Goal: Task Accomplishment & Management: Complete application form

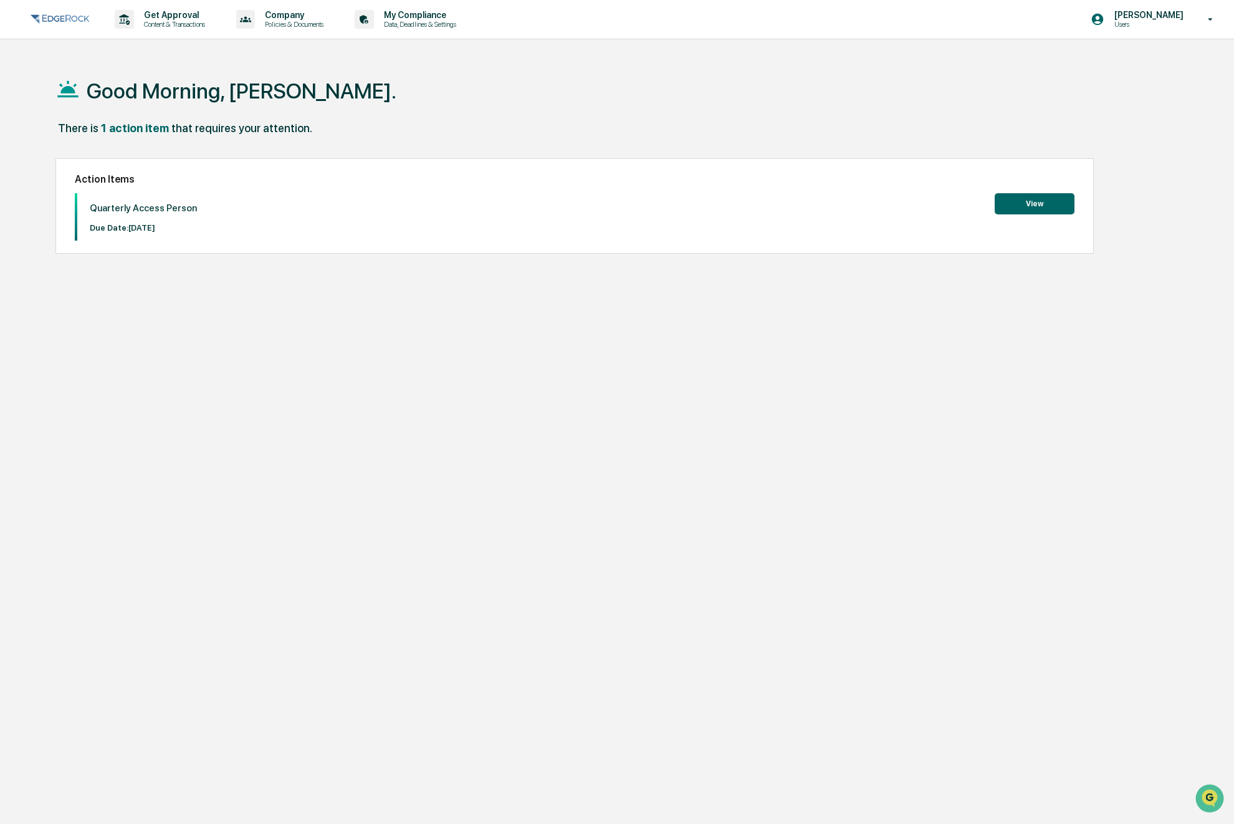
click at [434, 227] on div "Quarterly Access Person Due Date: [DATE] View" at bounding box center [575, 216] width 1000 height 47
click at [1043, 206] on button "View" at bounding box center [1035, 203] width 80 height 21
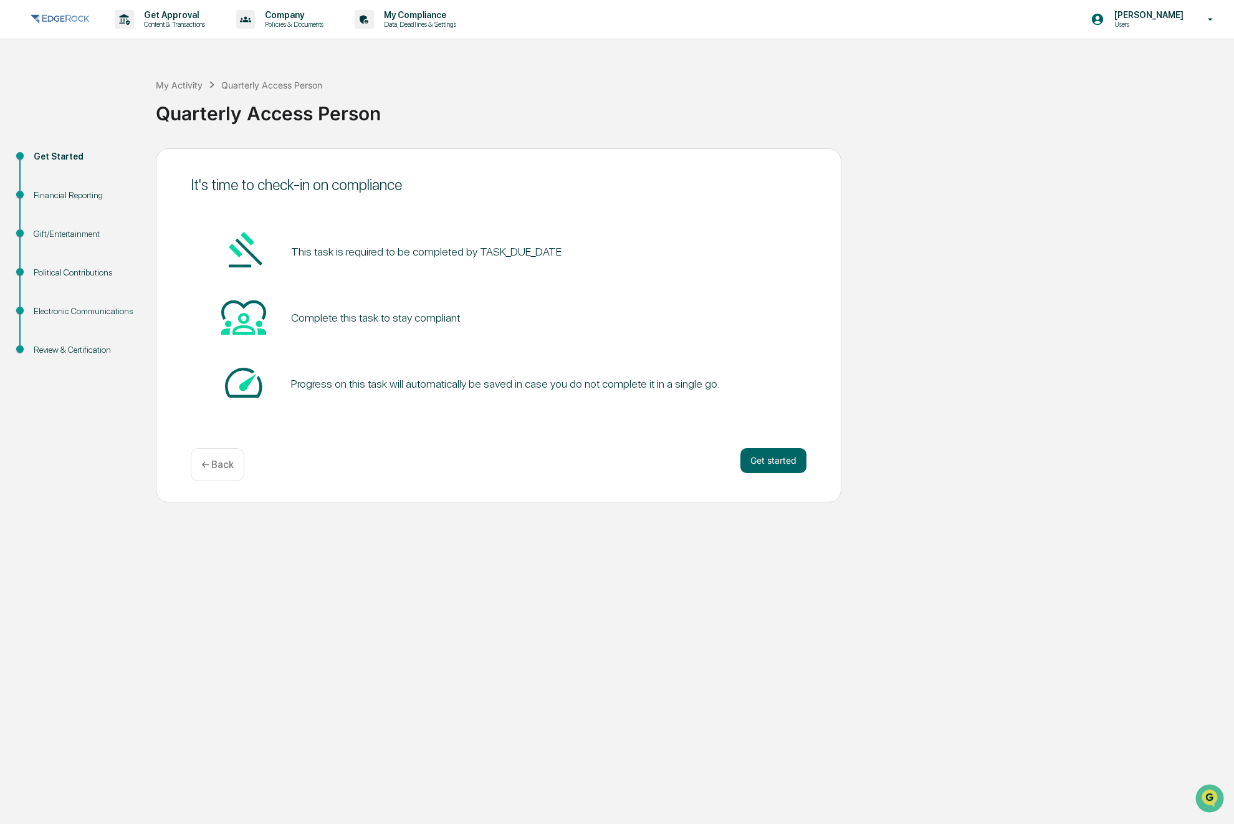
click at [507, 255] on pre "This task is required to be completed by TASK_DUE_DATE" at bounding box center [426, 251] width 270 height 17
drag, startPoint x: 353, startPoint y: 322, endPoint x: 343, endPoint y: 404, distance: 82.9
click at [353, 322] on div "Complete this task to stay compliant" at bounding box center [375, 317] width 169 height 13
click at [388, 385] on div "Progress on this task will automatically be saved in case you do not complete i…" at bounding box center [505, 383] width 428 height 13
click at [752, 453] on button "Get started" at bounding box center [773, 460] width 66 height 25
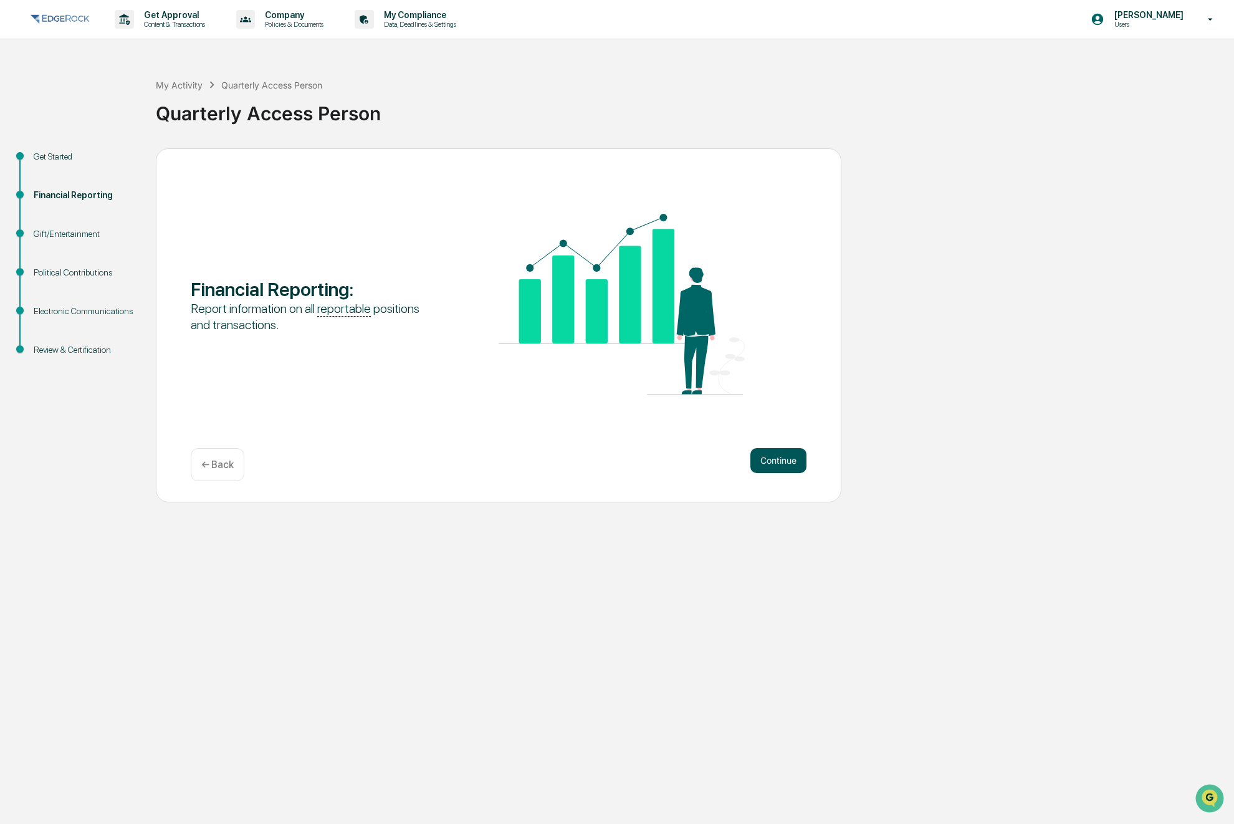
click at [771, 462] on button "Continue" at bounding box center [778, 460] width 56 height 25
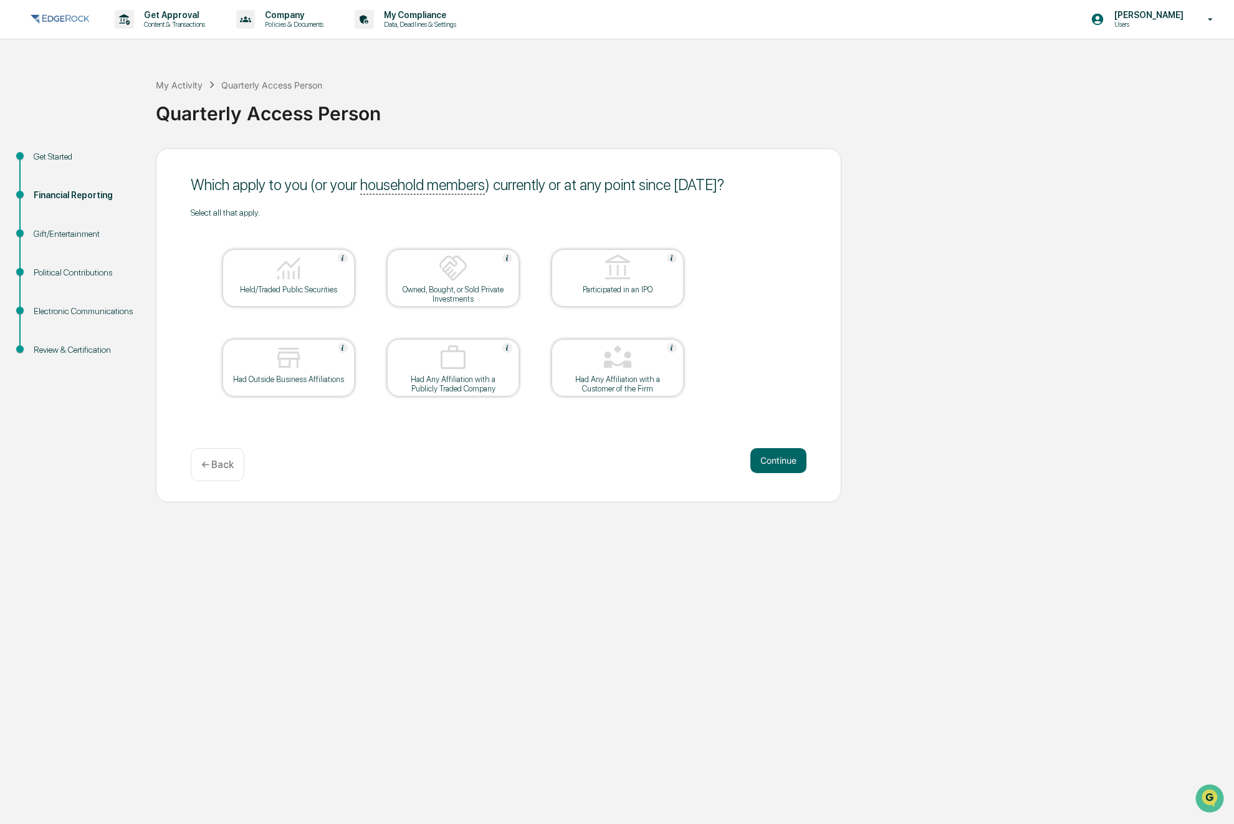
click at [316, 272] on div at bounding box center [288, 269] width 125 height 32
click at [776, 454] on button "Continue" at bounding box center [778, 460] width 56 height 25
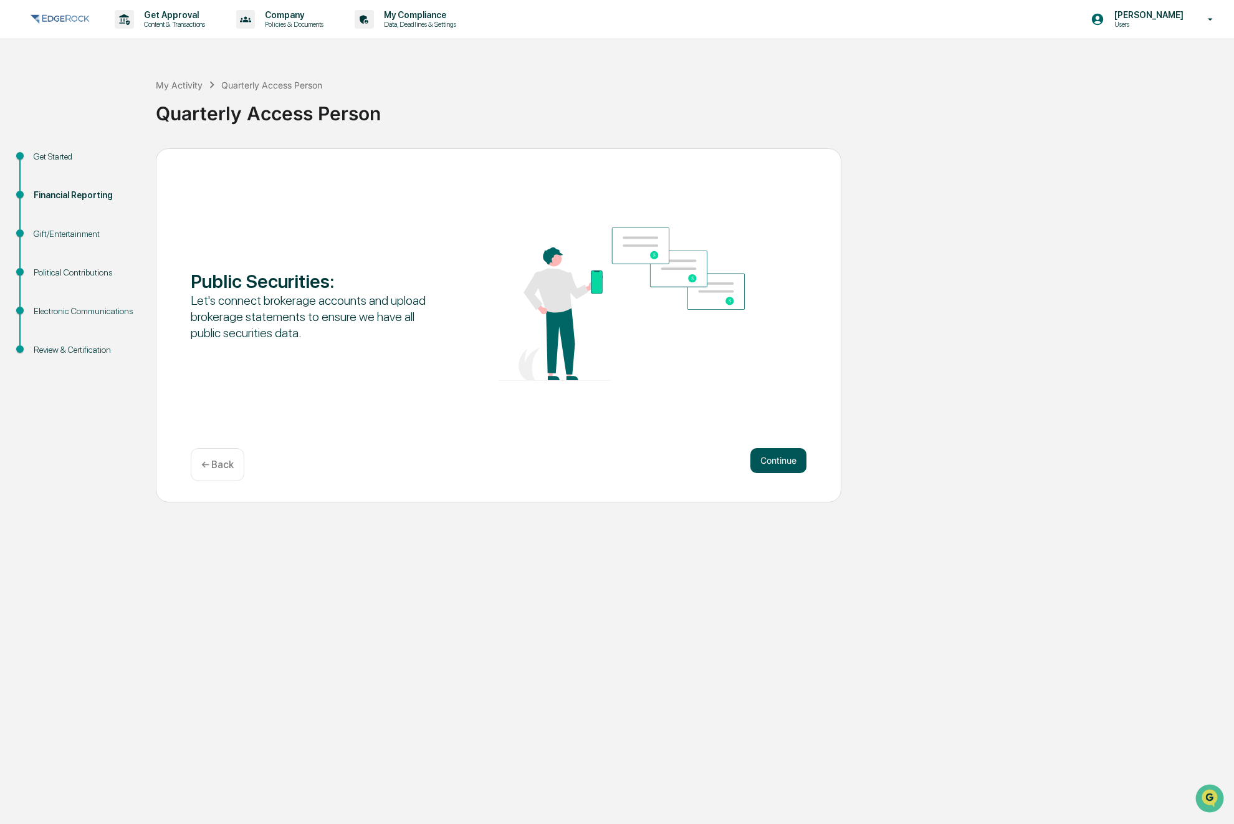
click at [775, 462] on button "Continue" at bounding box center [778, 460] width 56 height 25
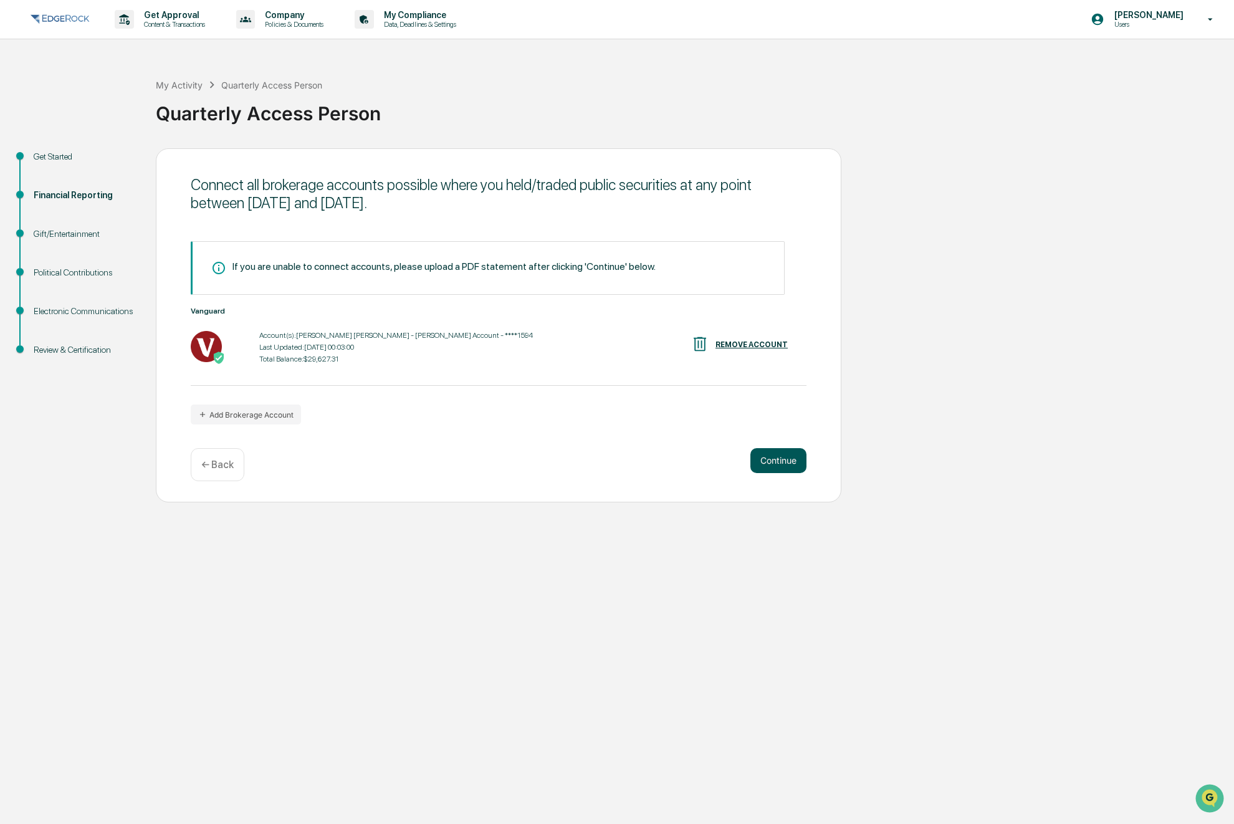
click at [783, 459] on button "Continue" at bounding box center [778, 460] width 56 height 25
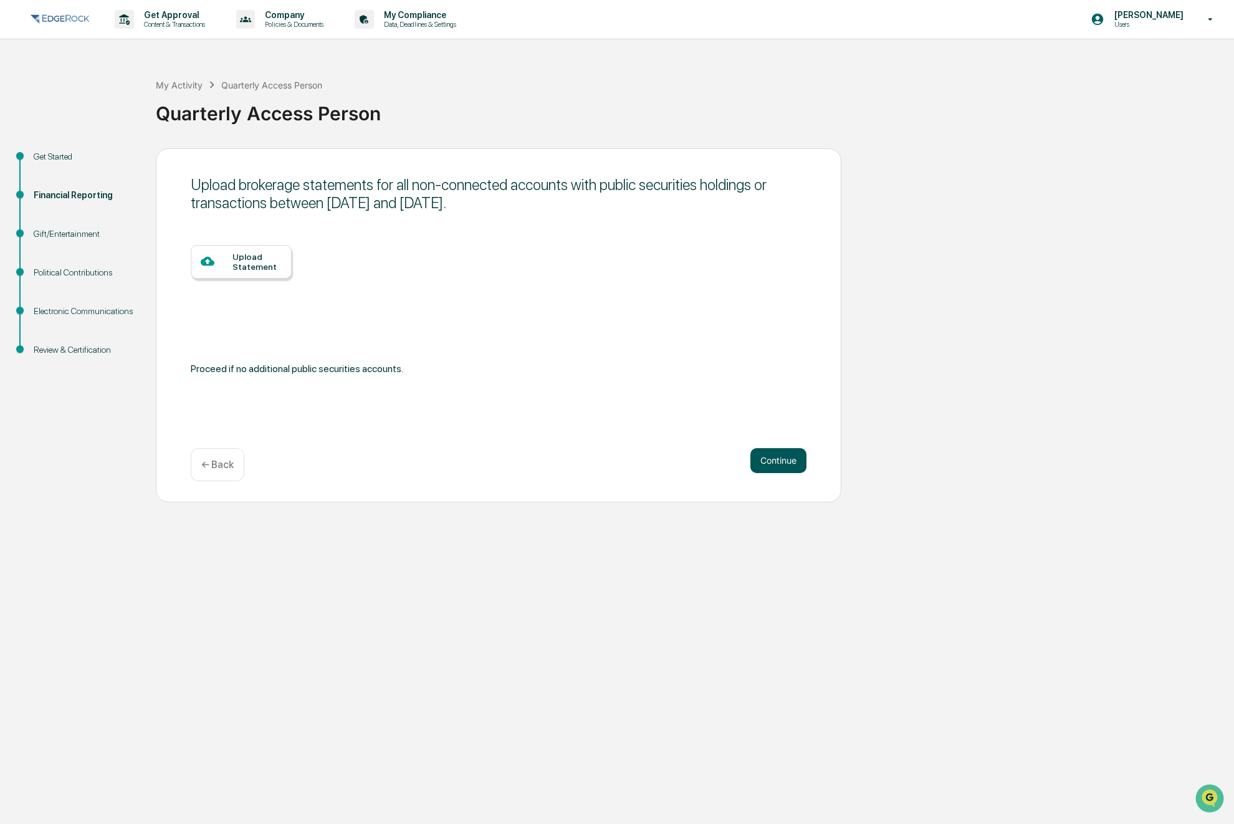
click at [788, 458] on button "Continue" at bounding box center [778, 460] width 56 height 25
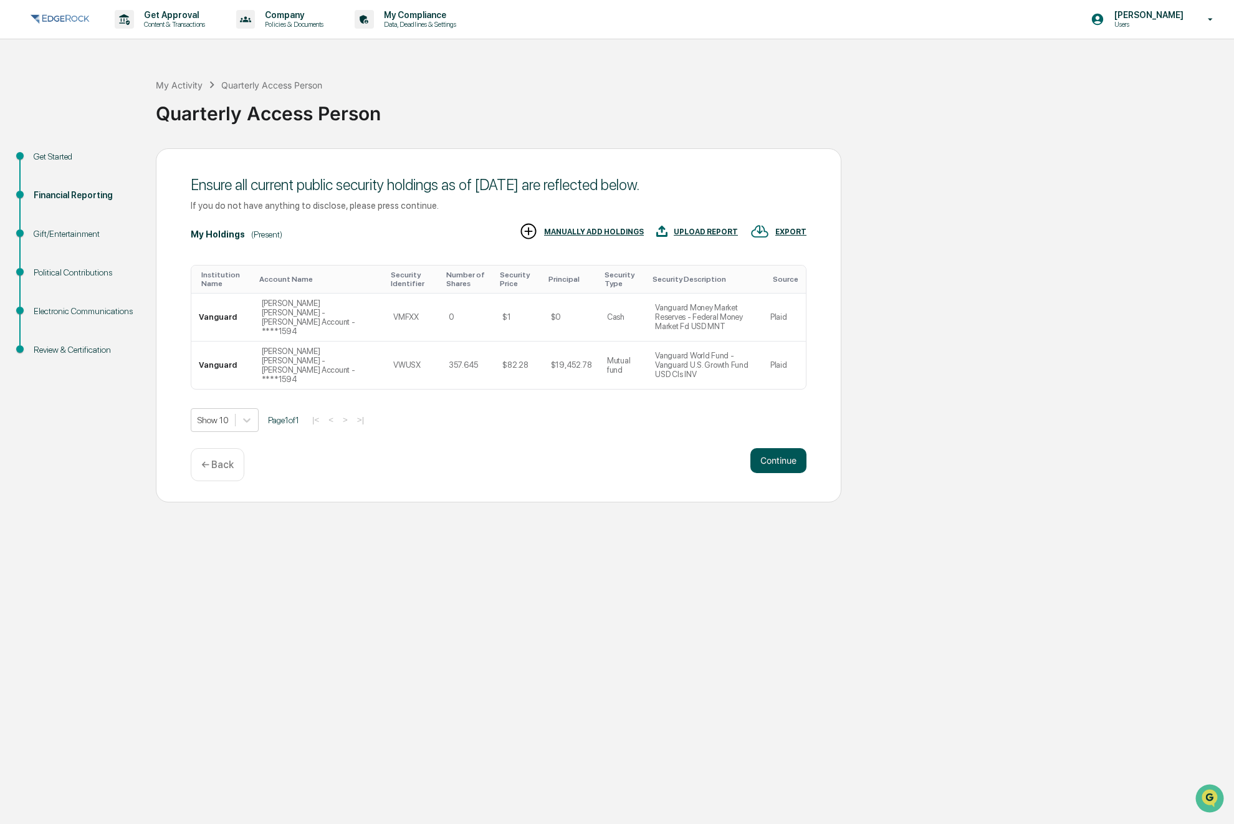
click at [783, 463] on button "Continue" at bounding box center [778, 460] width 56 height 25
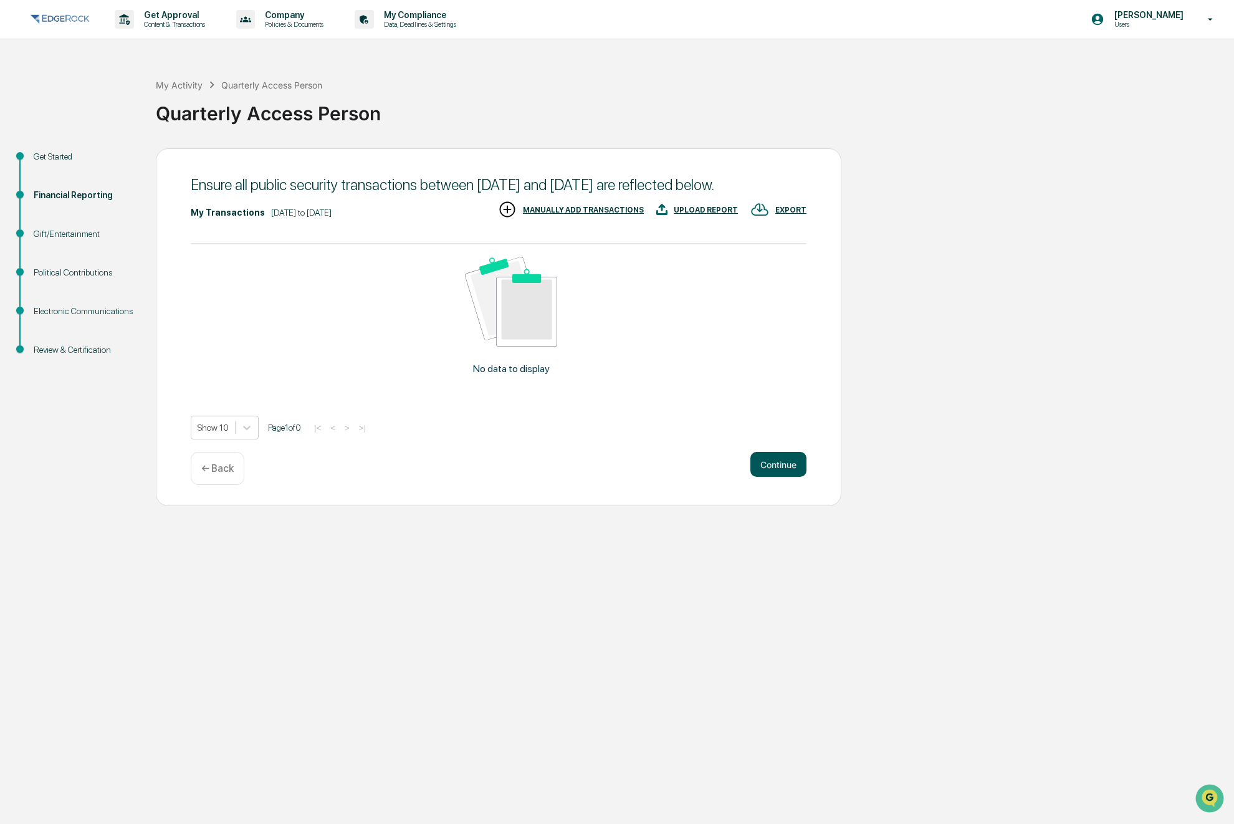
click at [777, 477] on button "Continue" at bounding box center [778, 464] width 56 height 25
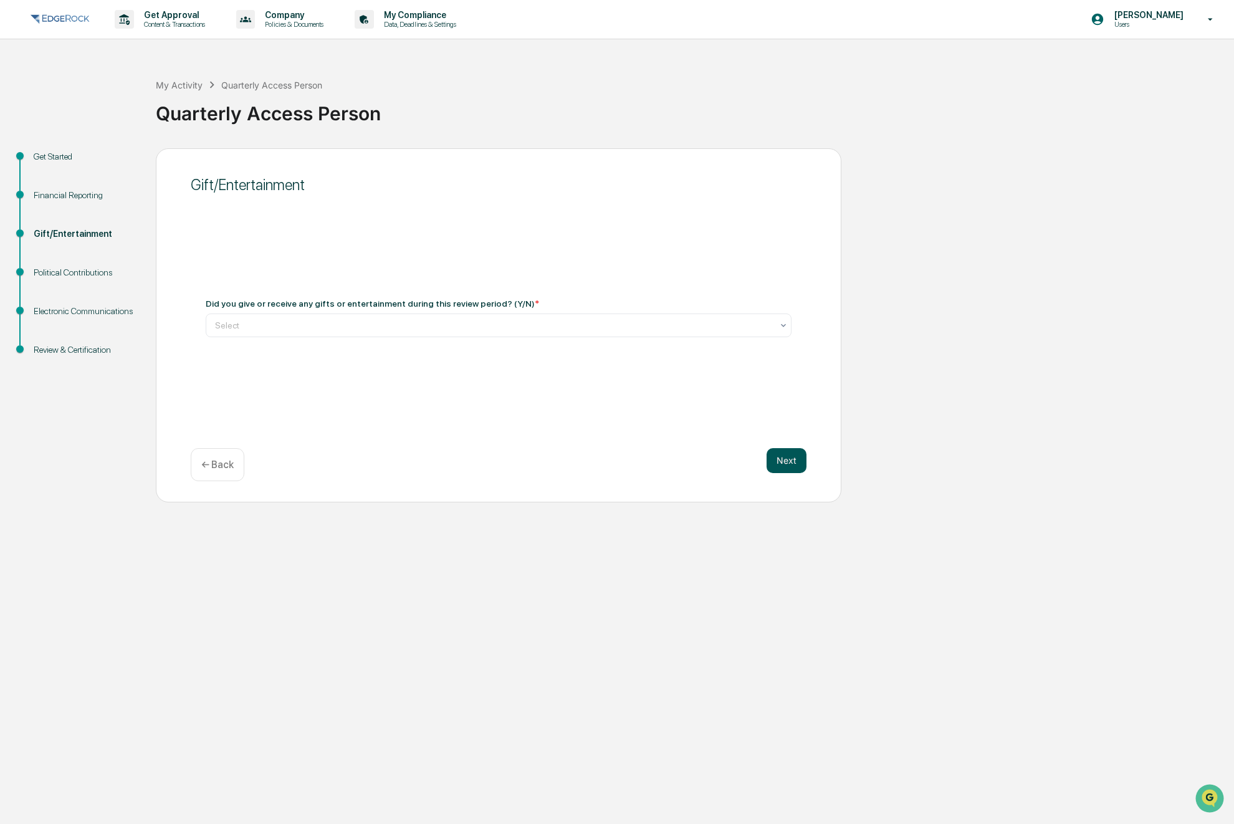
click at [795, 465] on button "Next" at bounding box center [787, 460] width 40 height 25
click at [517, 315] on div at bounding box center [493, 319] width 557 height 12
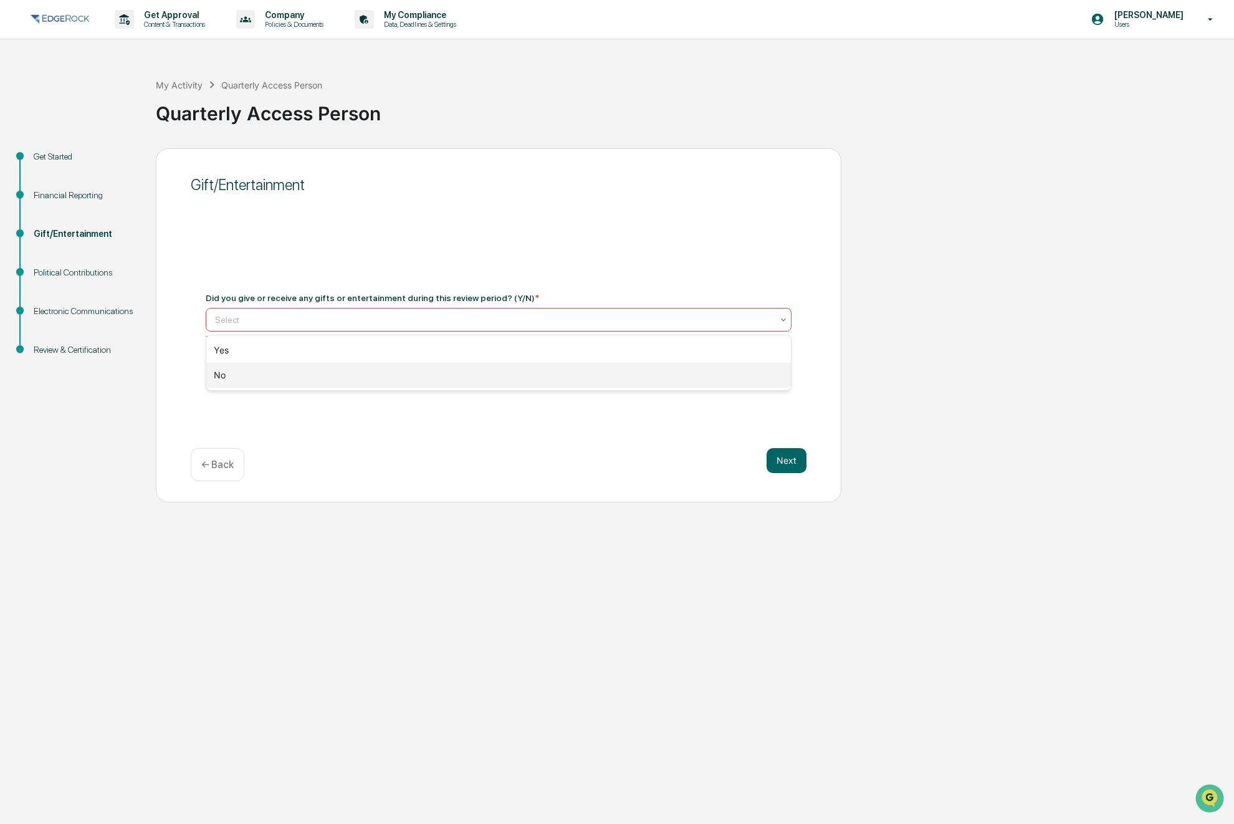
click at [431, 367] on div "No" at bounding box center [498, 375] width 585 height 25
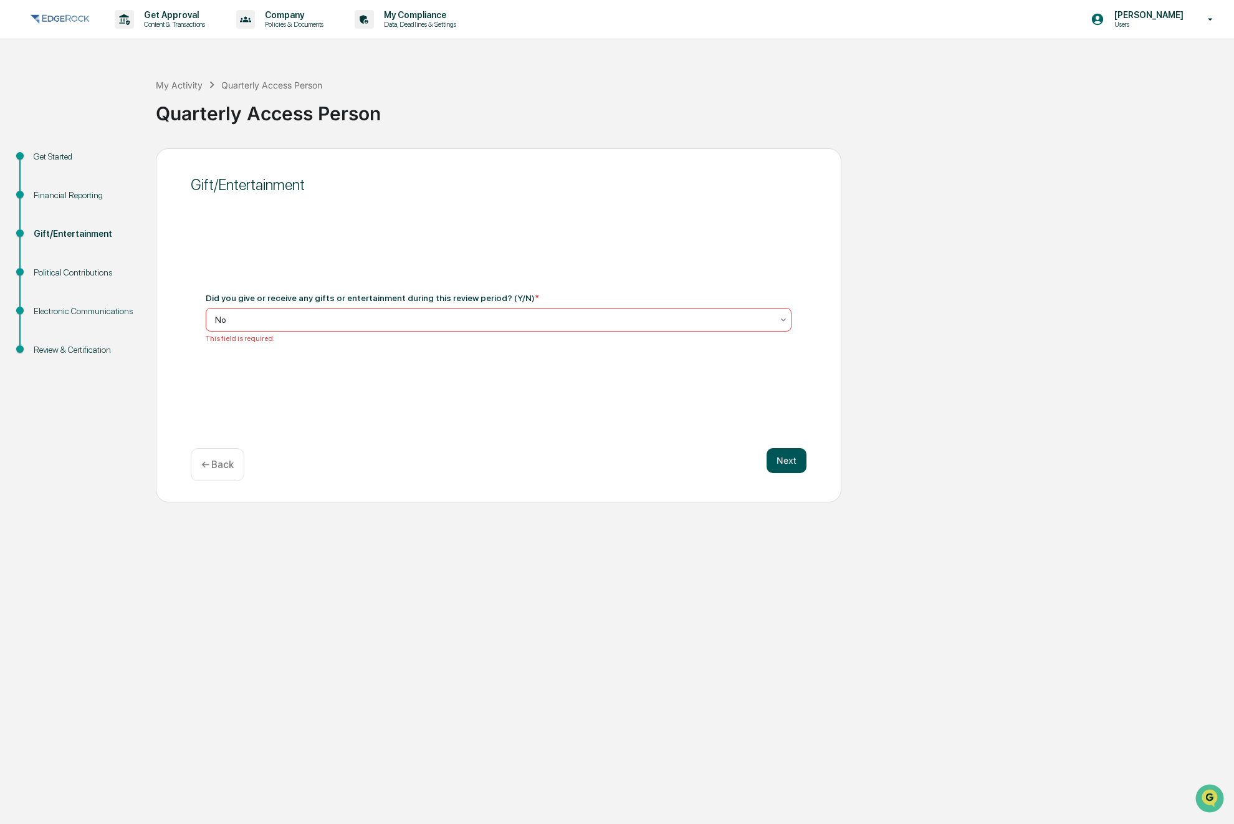
click at [790, 464] on button "Next" at bounding box center [787, 460] width 40 height 25
click at [517, 322] on div at bounding box center [493, 325] width 557 height 12
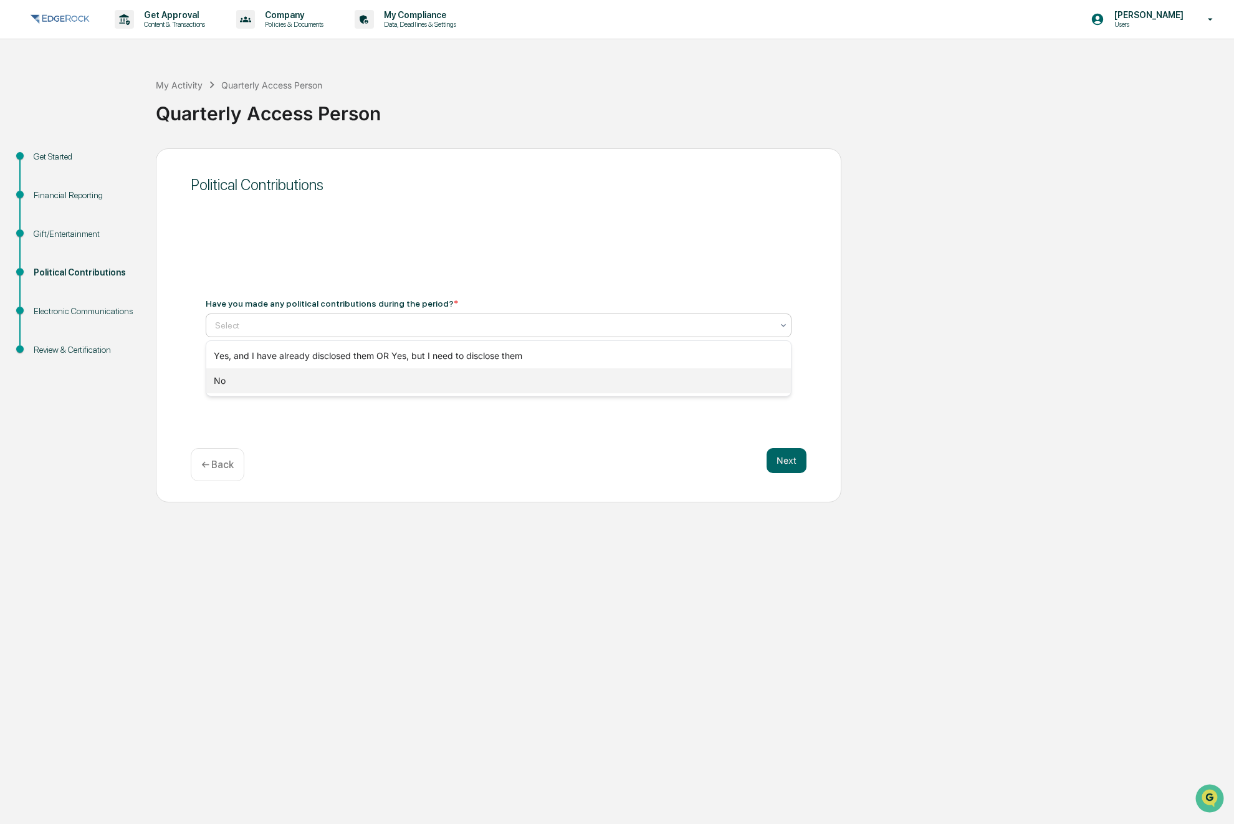
click at [440, 379] on div "No" at bounding box center [498, 380] width 585 height 25
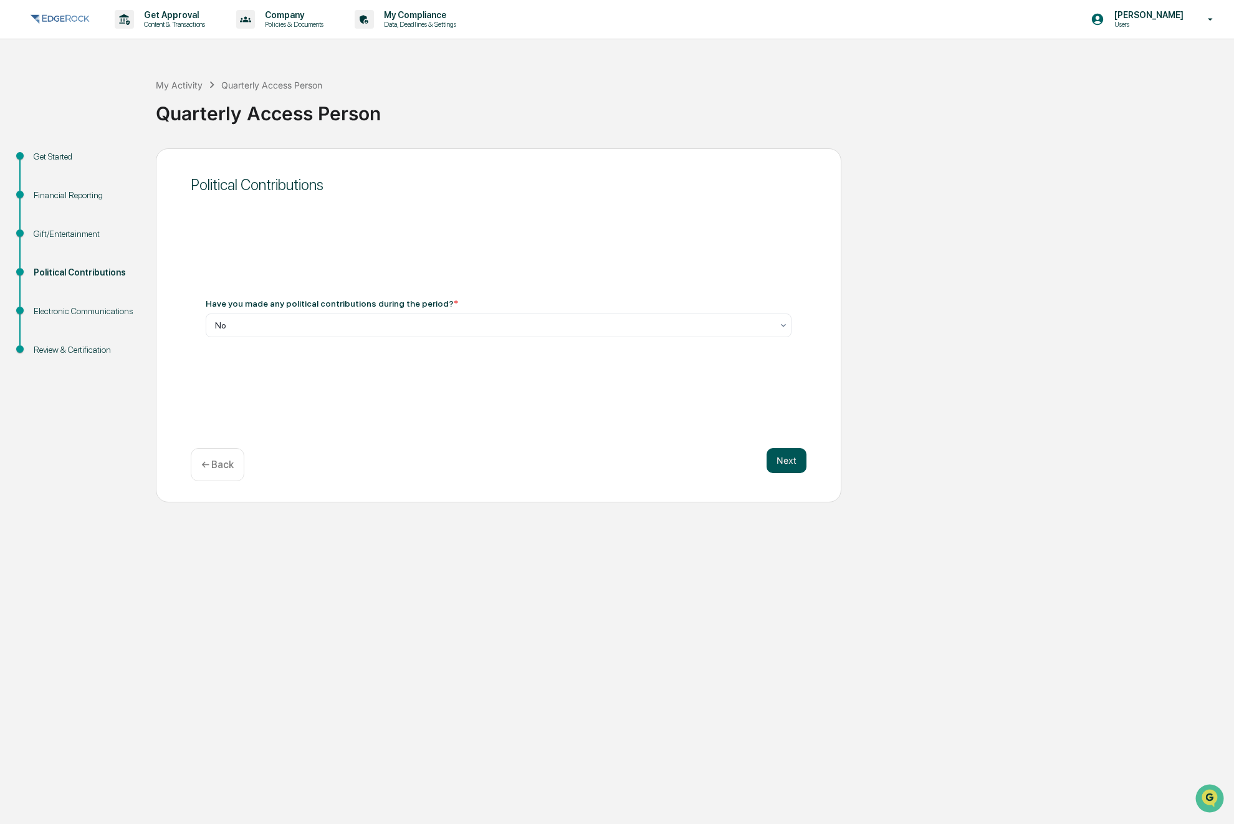
click at [797, 461] on button "Next" at bounding box center [787, 460] width 40 height 25
click at [403, 333] on div "Select" at bounding box center [494, 325] width 570 height 17
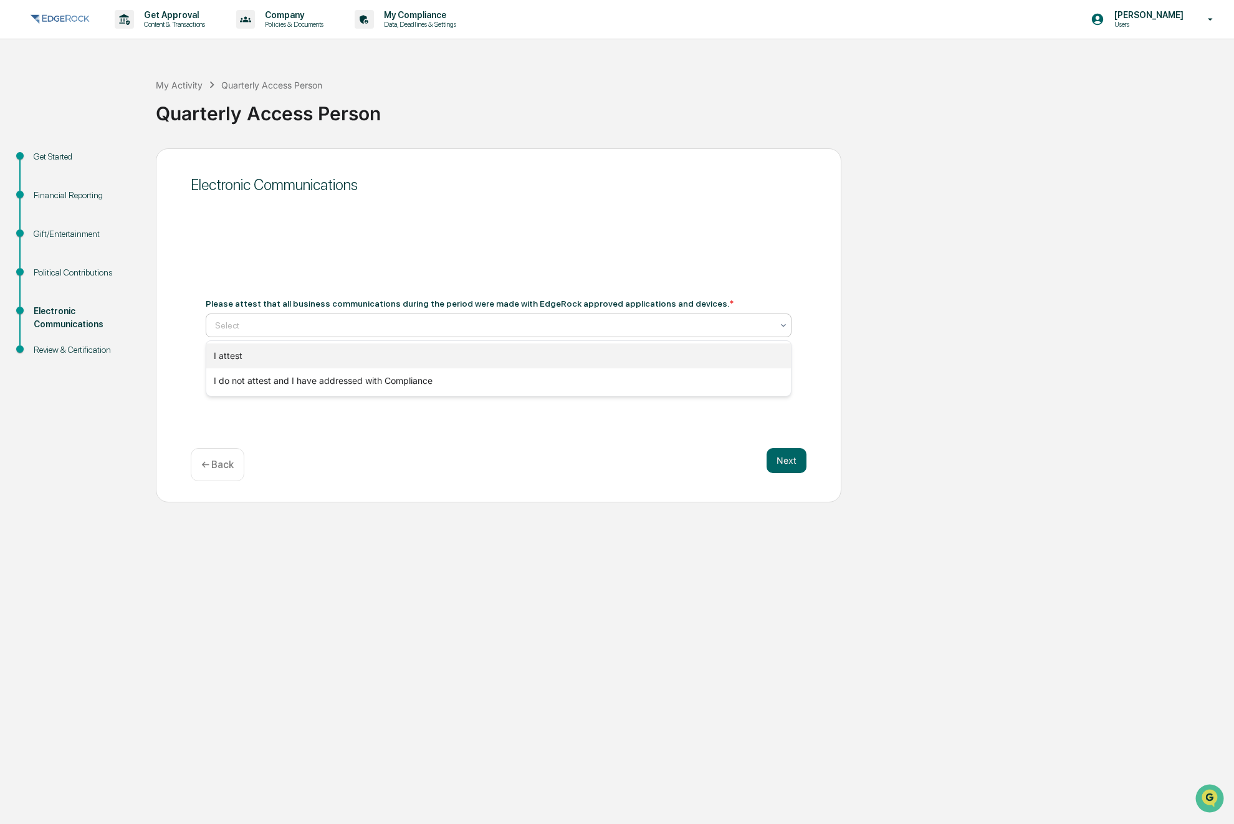
click at [380, 360] on div "I attest" at bounding box center [498, 355] width 585 height 25
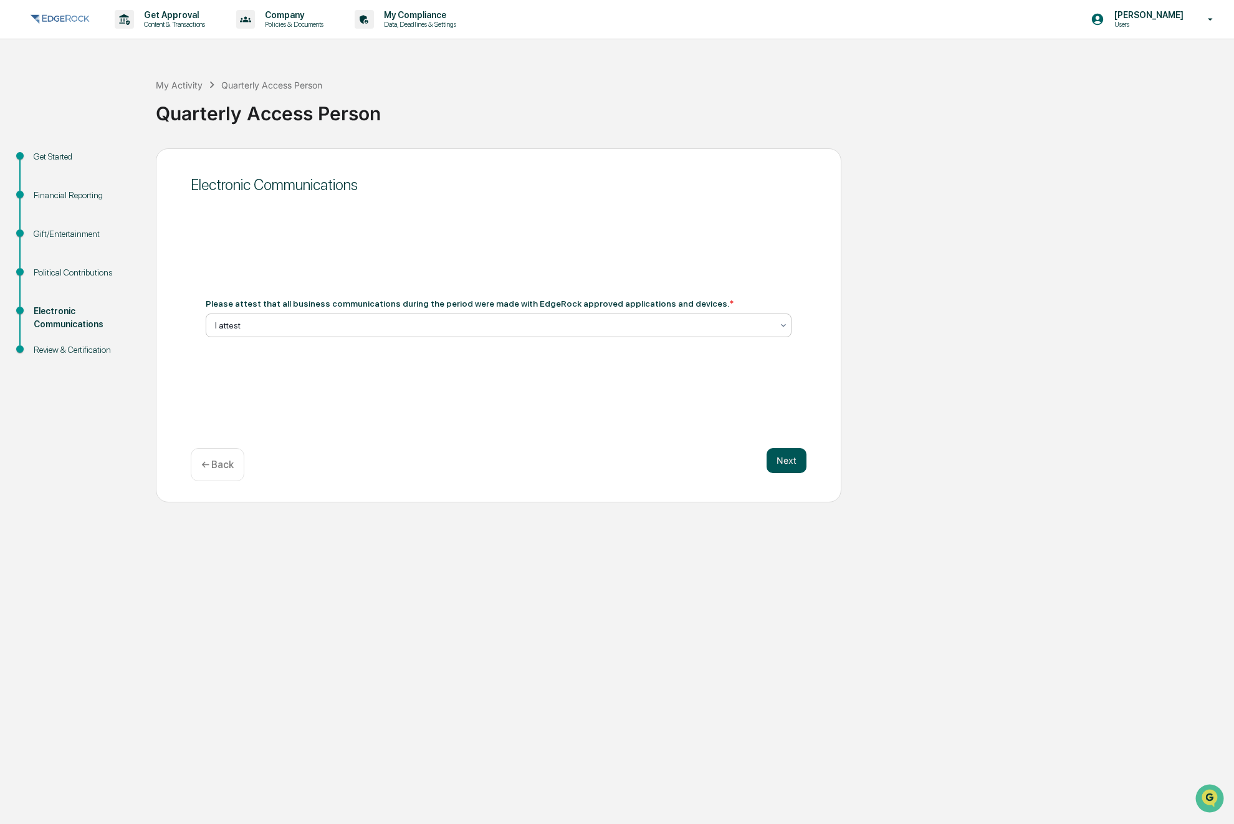
click at [788, 467] on button "Next" at bounding box center [787, 460] width 40 height 25
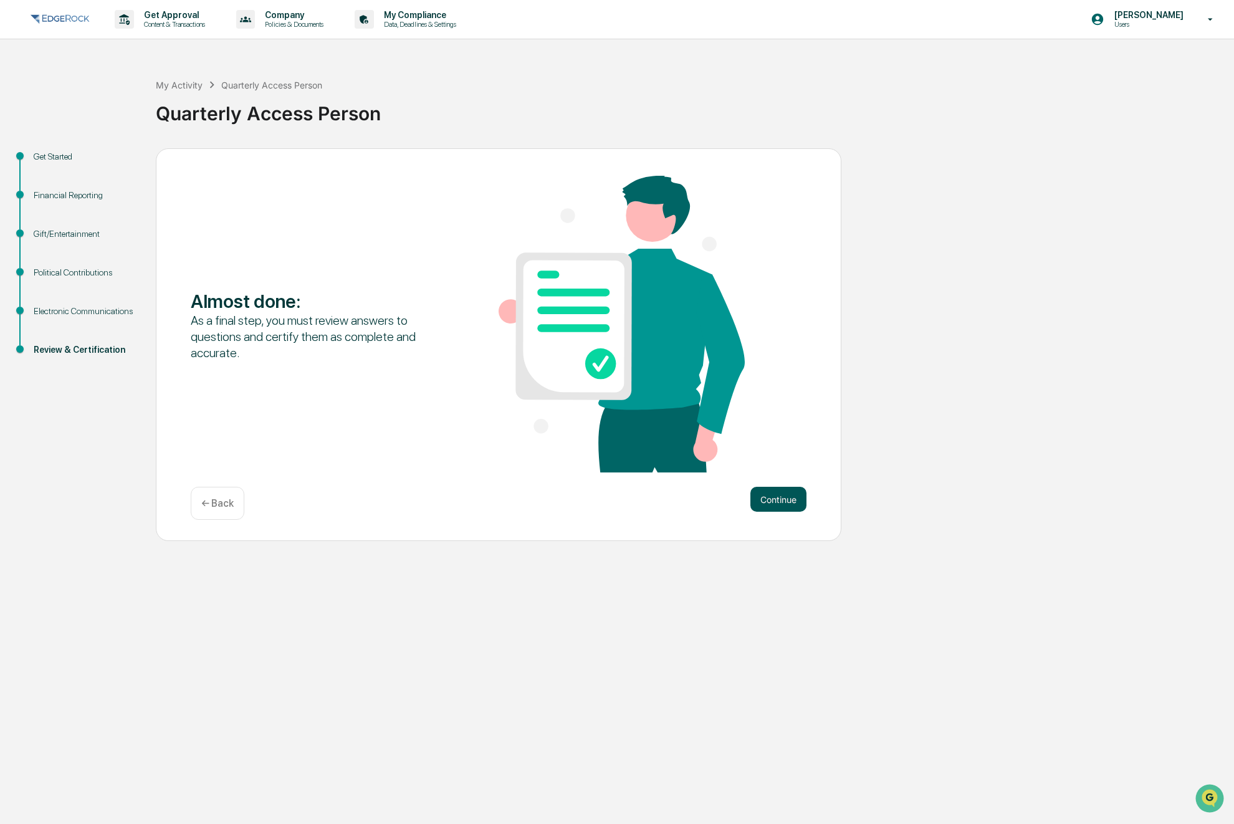
click at [782, 504] on button "Continue" at bounding box center [778, 499] width 56 height 25
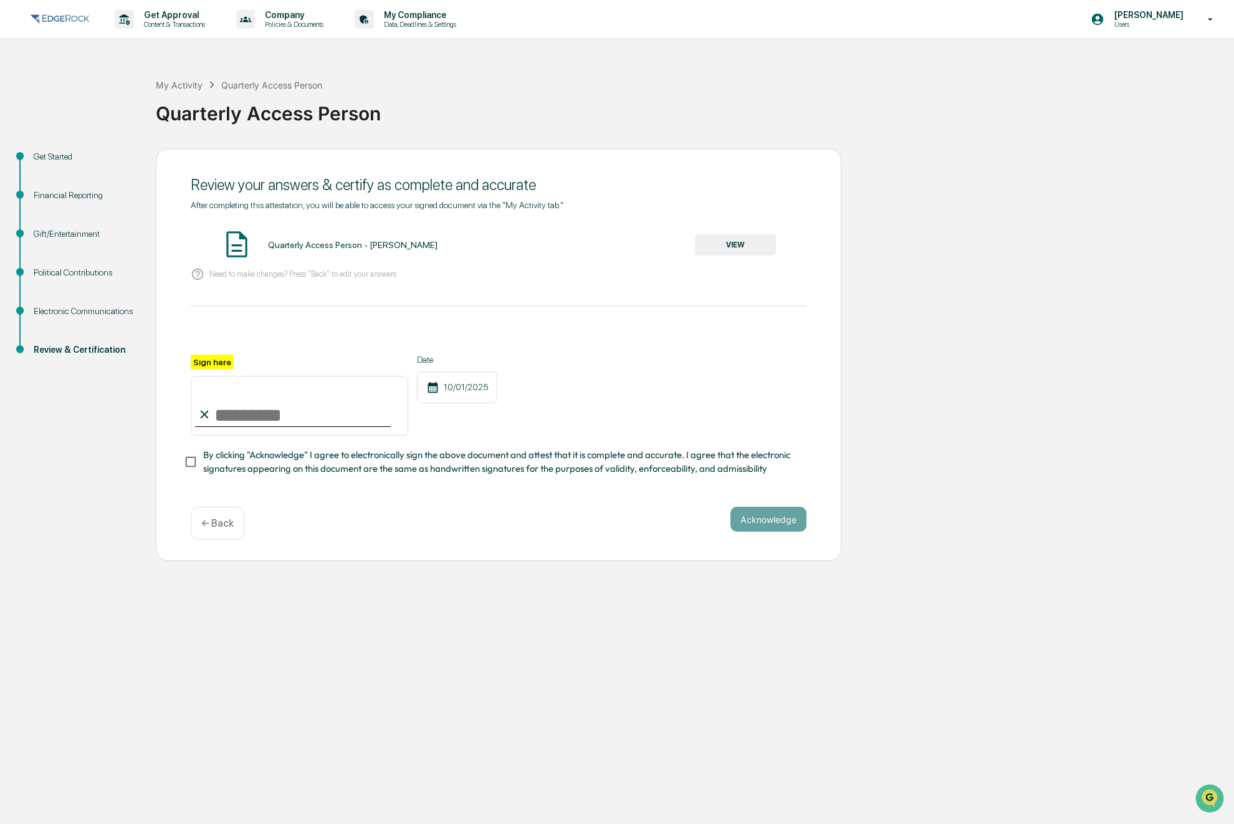
click at [256, 408] on input "Sign here" at bounding box center [300, 406] width 218 height 60
type input "**********"
click at [758, 512] on button "Acknowledge" at bounding box center [768, 519] width 76 height 25
click at [729, 240] on button "VIEW" at bounding box center [735, 244] width 81 height 21
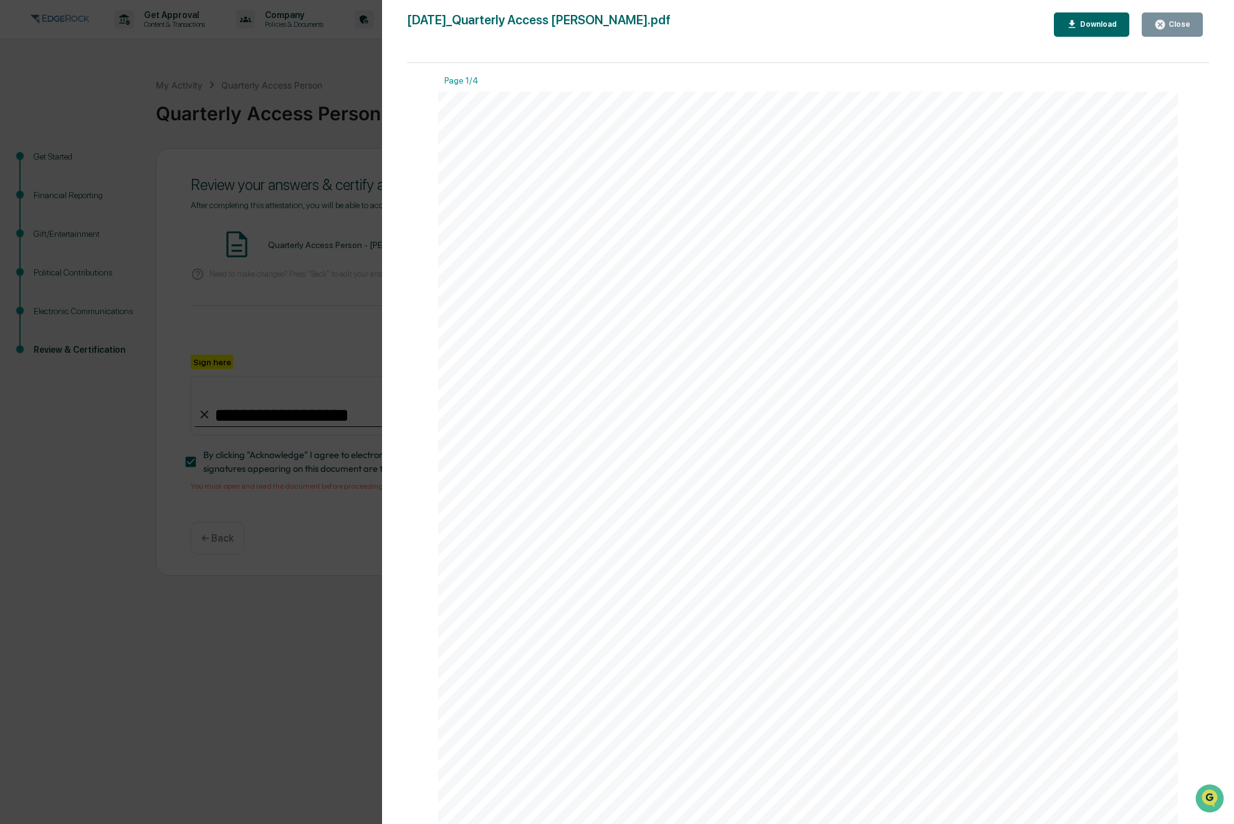
click at [1180, 20] on div "Close" at bounding box center [1178, 24] width 24 height 9
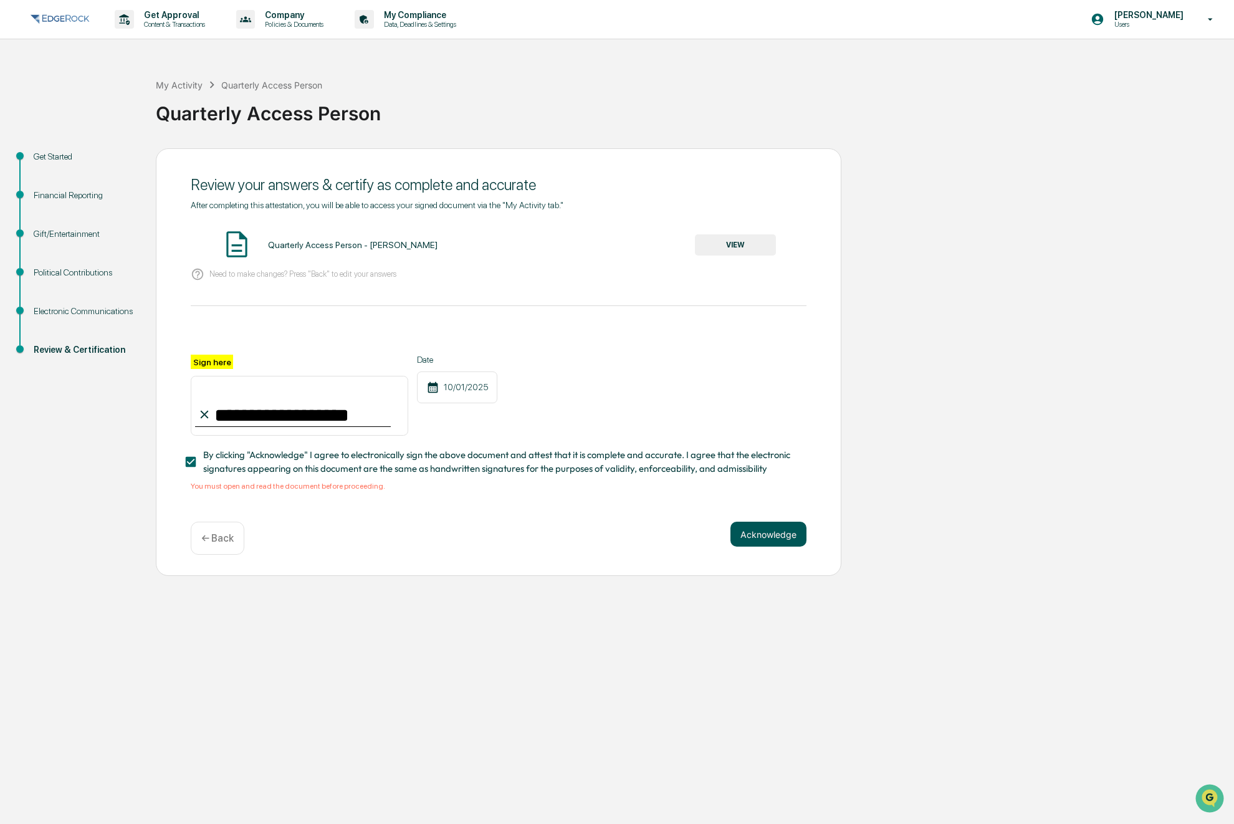
click at [777, 533] on button "Acknowledge" at bounding box center [768, 534] width 76 height 25
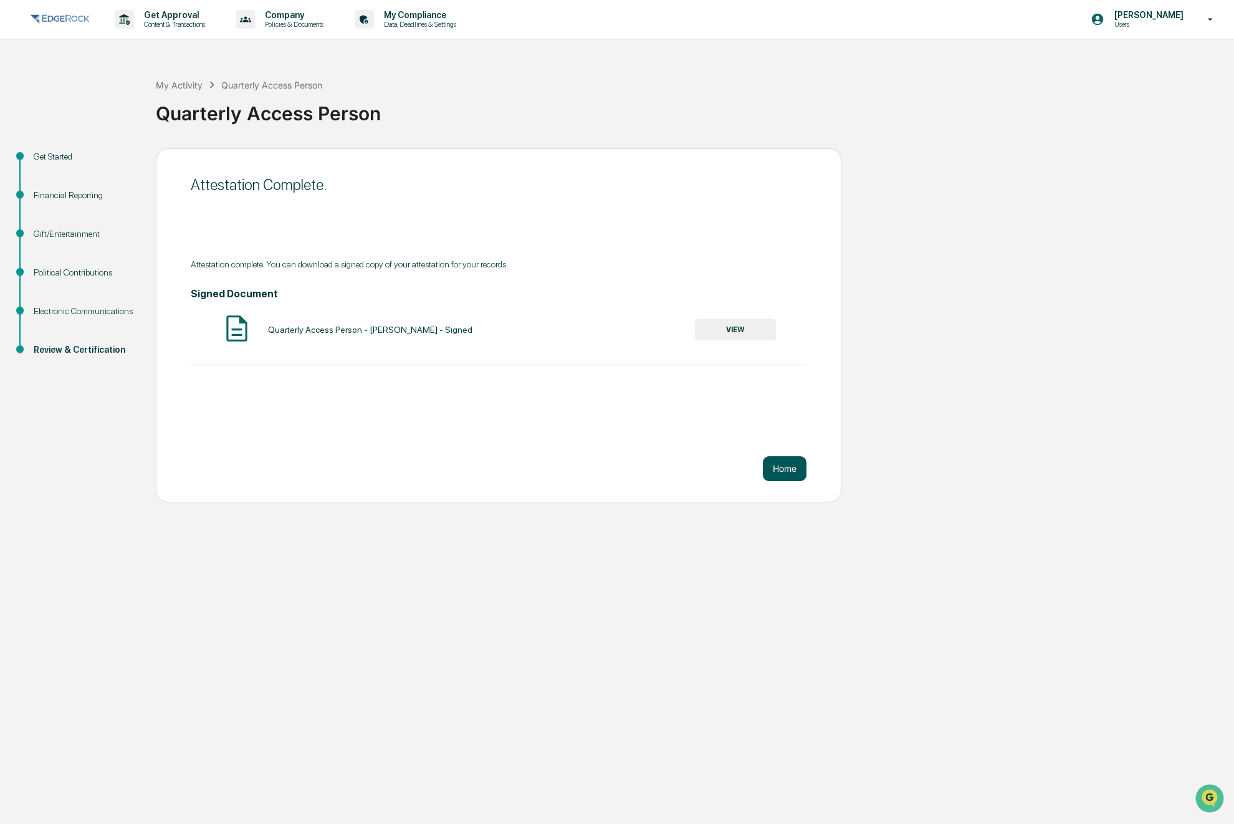
click at [785, 472] on button "Home" at bounding box center [785, 468] width 44 height 25
